Goal: Transaction & Acquisition: Purchase product/service

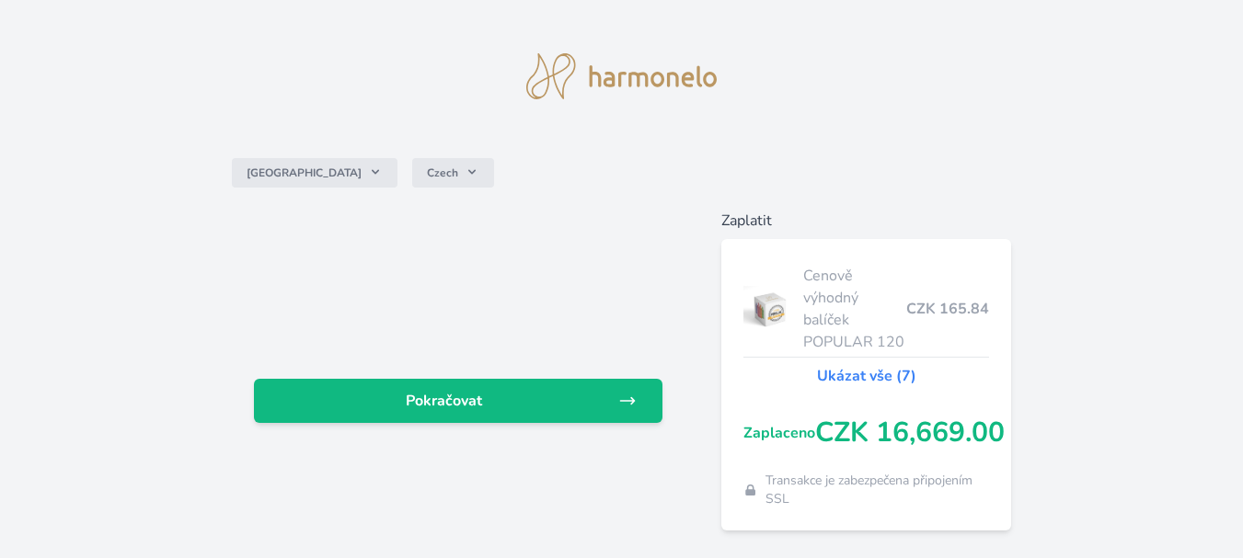
scroll to position [74, 0]
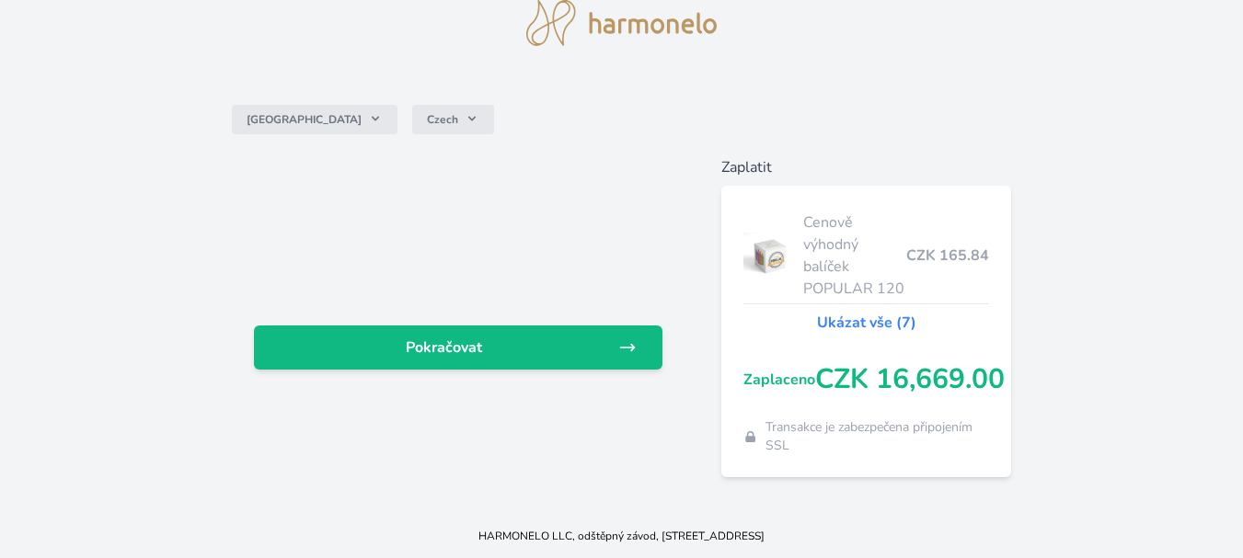
scroll to position [11, 0]
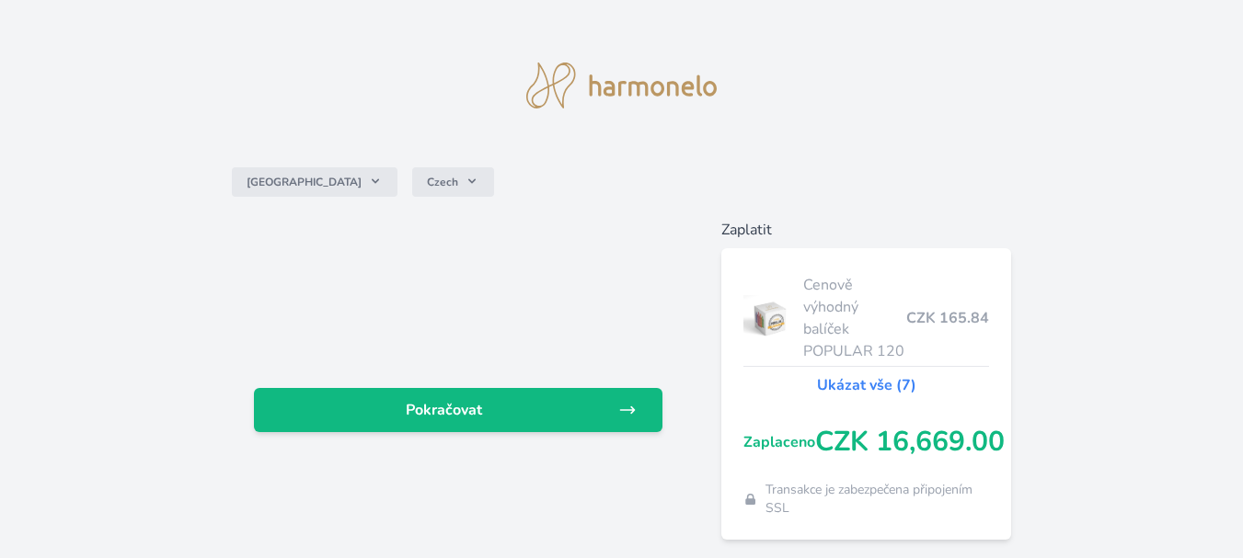
drag, startPoint x: 1241, startPoint y: 88, endPoint x: 1246, endPoint y: 103, distance: 15.7
click at [1242, 103] on html "Česko Czech Pokračovat Zaplatit Cenově výhodný balíček POPULAR 120 CZK 165.84 U…" at bounding box center [621, 305] width 1243 height 632
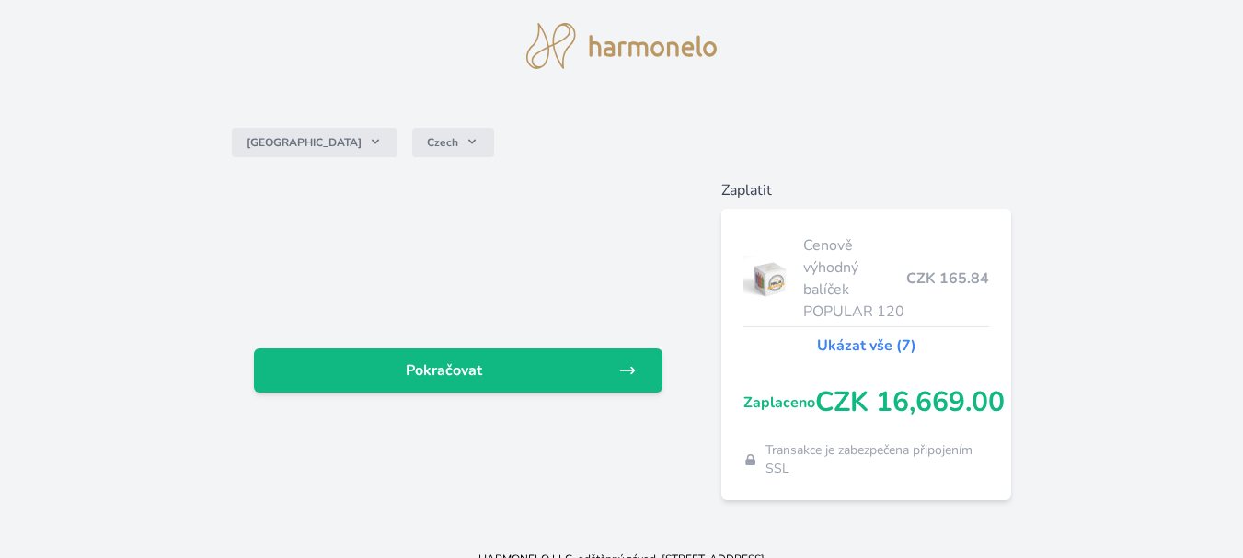
scroll to position [0, 0]
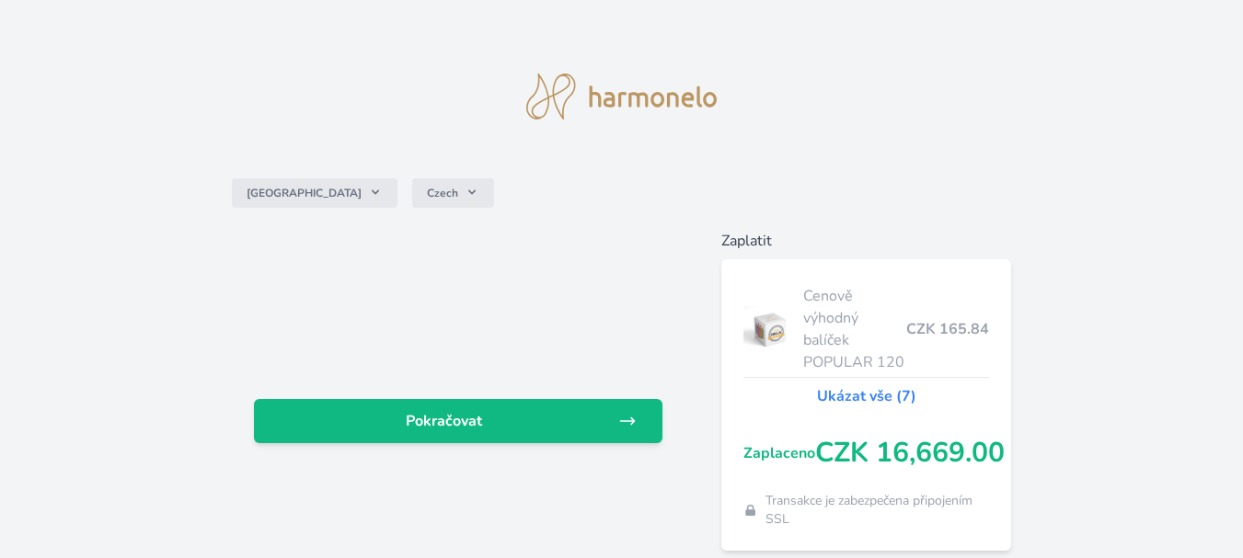
drag, startPoint x: 937, startPoint y: 72, endPoint x: 918, endPoint y: 77, distance: 20.1
click at [918, 77] on div "Česko Czech Pokračovat Zaplatit Cenově výhodný balíček POPULAR 120 CZK 165.84 U…" at bounding box center [621, 294] width 1243 height 588
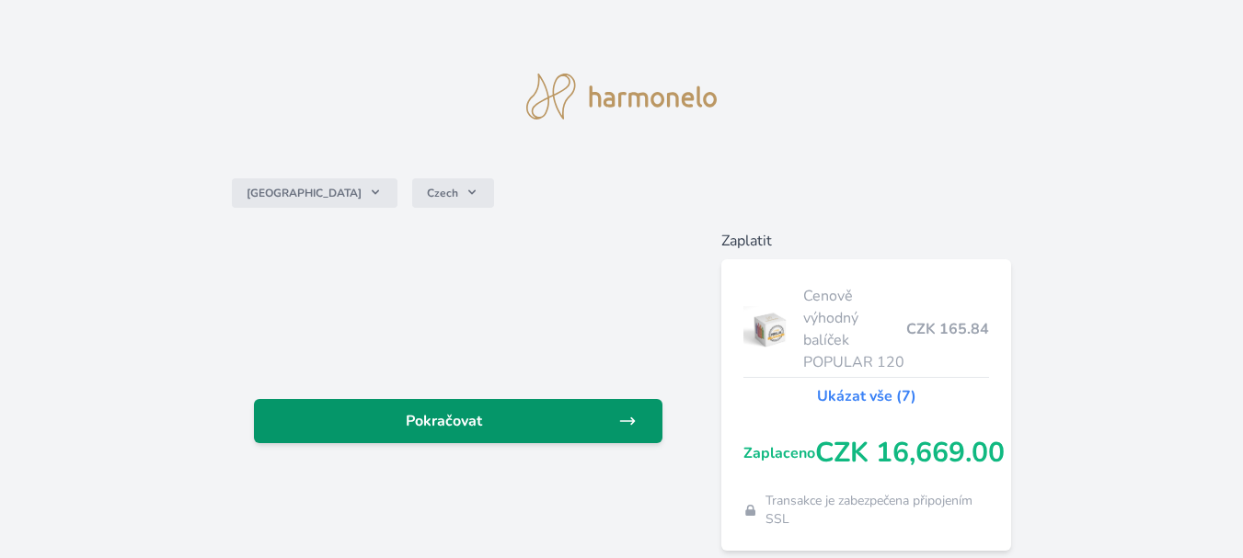
click at [576, 424] on span "Pokračovat" at bounding box center [444, 421] width 350 height 22
click at [579, 423] on span "Pokračovat" at bounding box center [444, 421] width 350 height 22
click at [580, 422] on span "Pokračovat" at bounding box center [444, 421] width 350 height 22
